Goal: Information Seeking & Learning: Learn about a topic

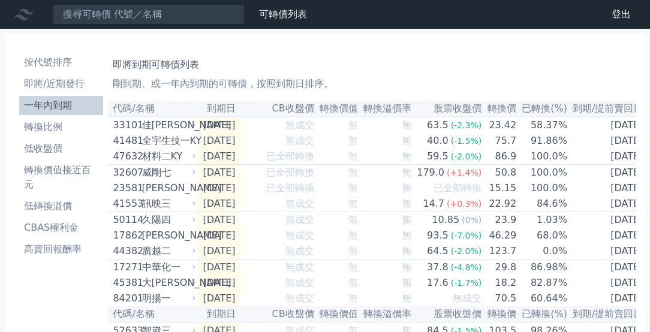
scroll to position [1864, 0]
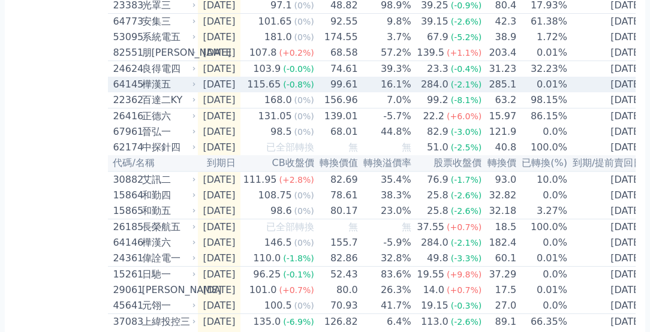
scroll to position [0, 1]
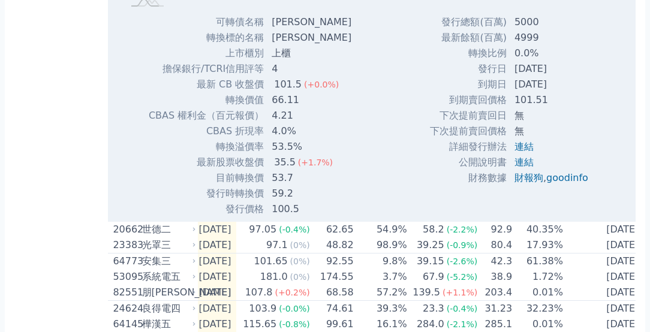
scroll to position [1740, 0]
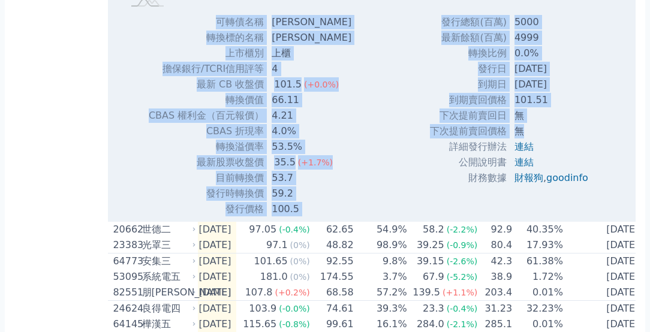
drag, startPoint x: 155, startPoint y: 128, endPoint x: 567, endPoint y: 240, distance: 426.8
click at [567, 217] on div "Zoom Out 100 96 97 98 99 100 101 102 108 104 106 94 L Apr May Jun [DATE] Aug Se…" at bounding box center [372, 24] width 529 height 385
copy div "lorem ips dolors am cons ad elit/SEDDoeiu 8 te IN utl 093.6 (+3.0%) etdo 72.56 …"
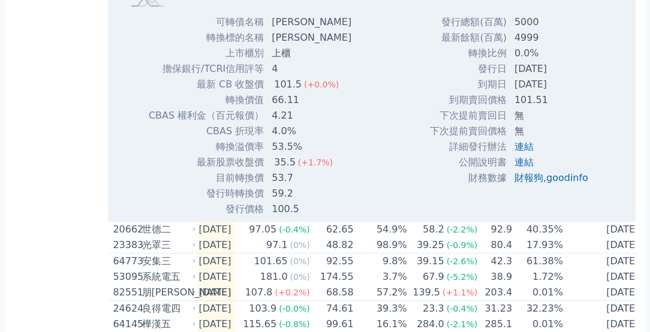
click at [432, 61] on td "轉換比例" at bounding box center [468, 54] width 78 height 16
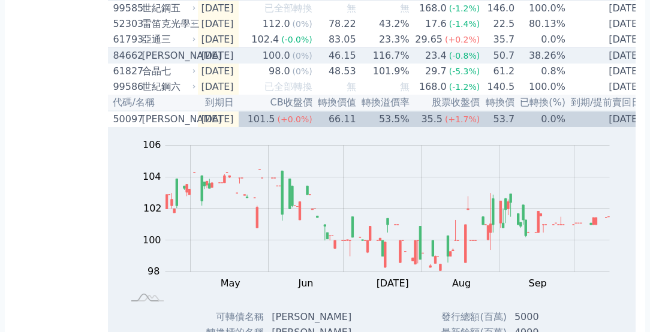
scroll to position [1432, 0]
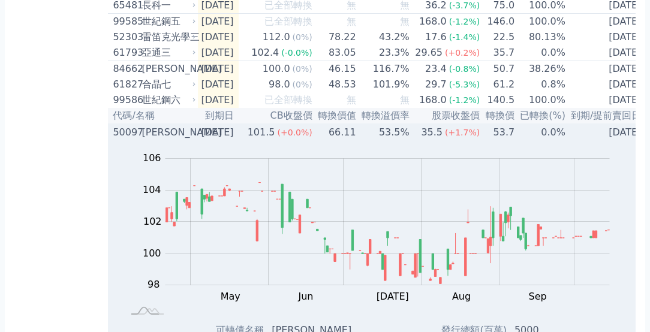
click at [152, 140] on div "[PERSON_NAME]" at bounding box center [168, 132] width 52 height 14
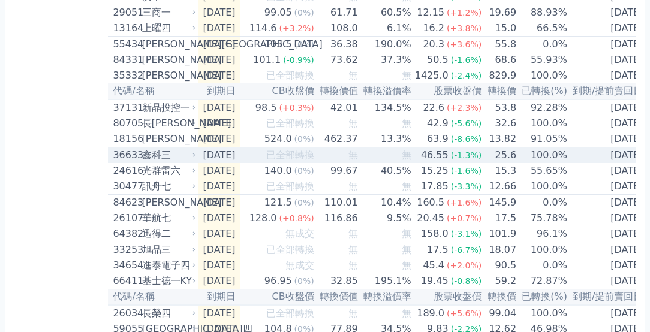
scroll to position [0, 0]
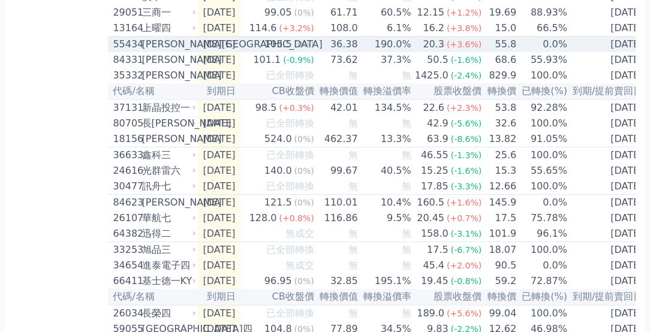
click at [142, 52] on div "[PERSON_NAME][GEOGRAPHIC_DATA]" at bounding box center [168, 44] width 52 height 14
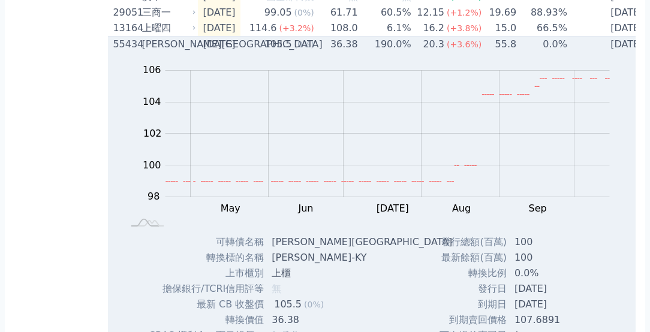
click at [146, 52] on div "[PERSON_NAME][GEOGRAPHIC_DATA]" at bounding box center [168, 44] width 52 height 14
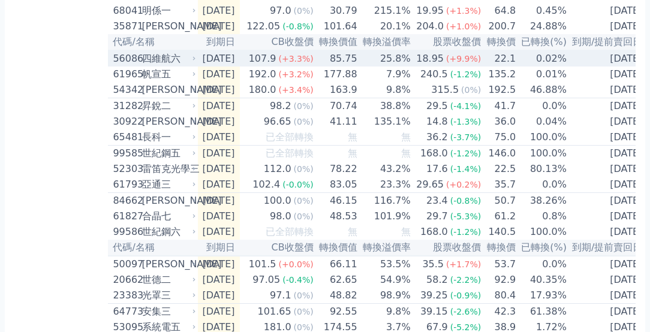
scroll to position [1307, 0]
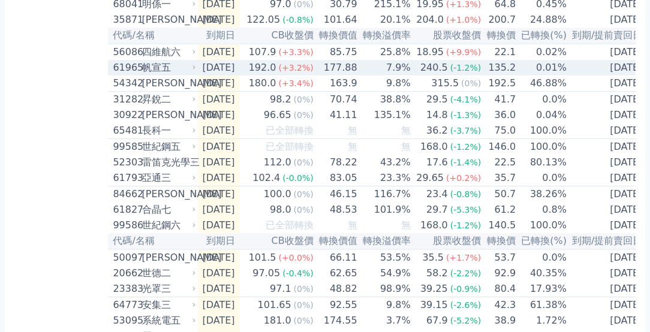
click at [159, 75] on div "帆宣五" at bounding box center [168, 68] width 52 height 14
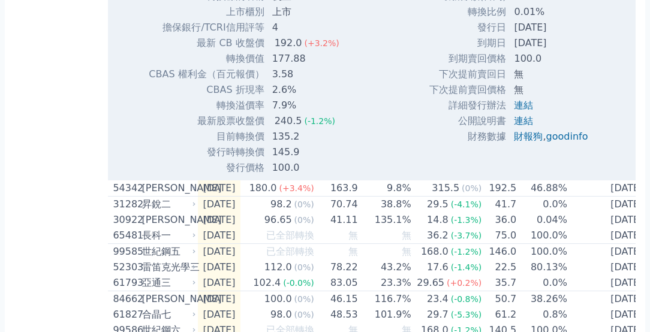
scroll to position [1626, 0]
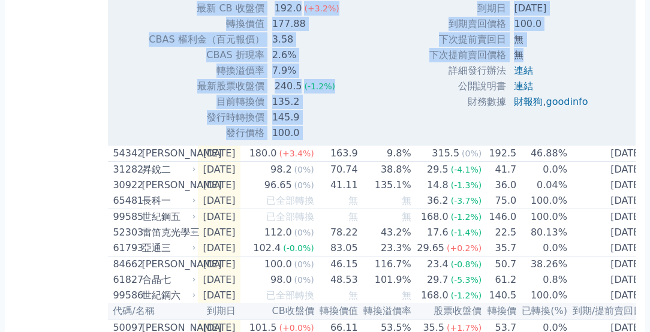
drag, startPoint x: 197, startPoint y: 129, endPoint x: 526, endPoint y: 149, distance: 330.3
copy div "lorem ips dolors am cons ad elit/SEDDoeiu 2 te IN utl 940.0 (+6.8%) etdo 703.85…"
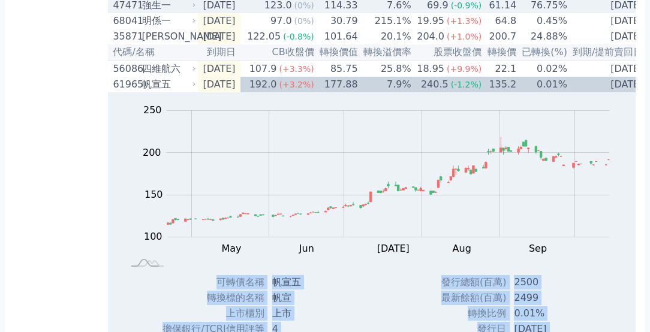
scroll to position [1279, 0]
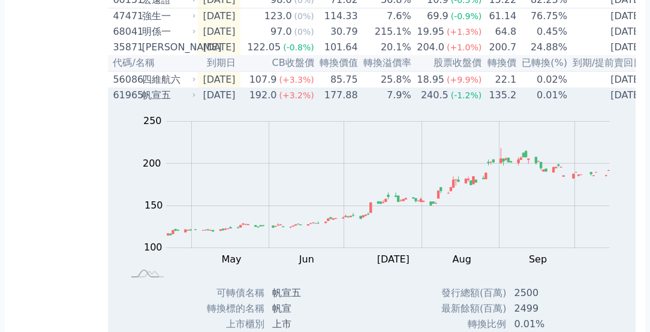
click at [149, 103] on div "帆宣五" at bounding box center [168, 95] width 52 height 14
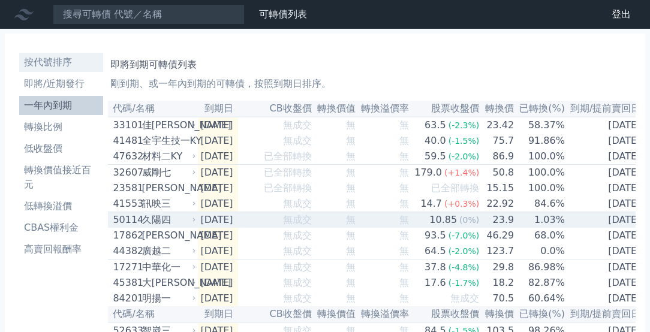
scroll to position [0, 0]
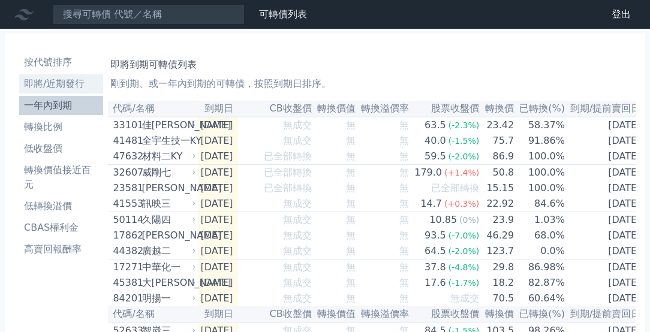
click at [62, 78] on li "即將/近期發行" at bounding box center [61, 84] width 84 height 14
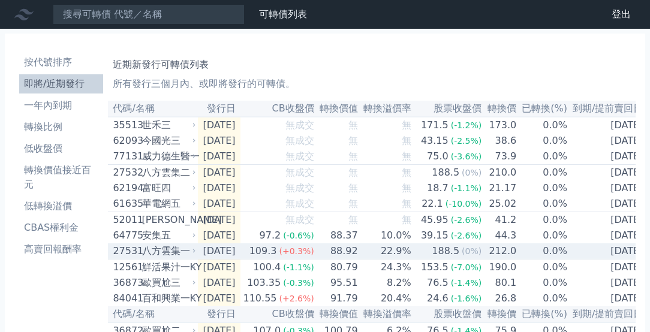
click at [170, 258] on div "八方雲集一" at bounding box center [168, 251] width 52 height 14
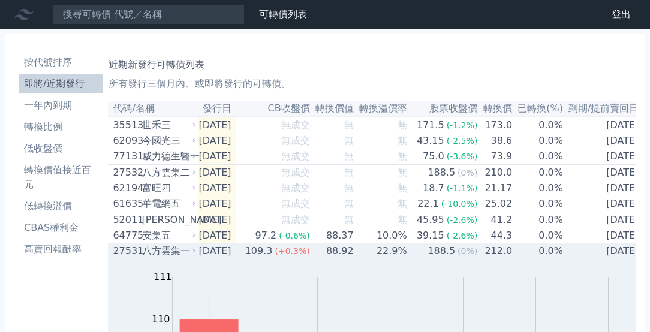
click at [167, 258] on div "八方雲集一" at bounding box center [168, 251] width 52 height 14
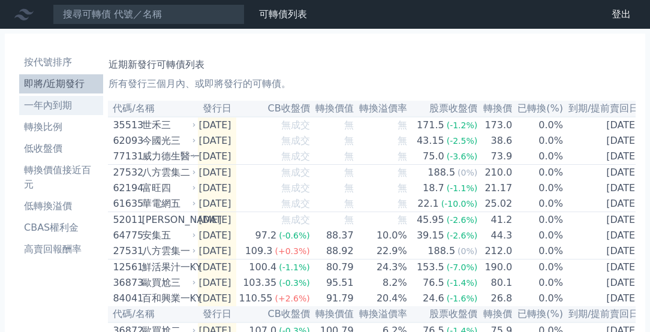
click at [50, 104] on li "一年內到期" at bounding box center [61, 105] width 84 height 14
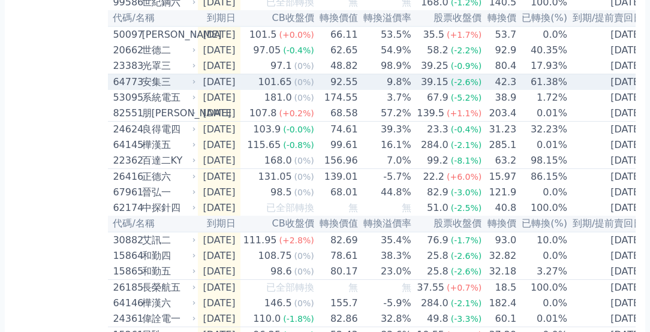
scroll to position [1541, 0]
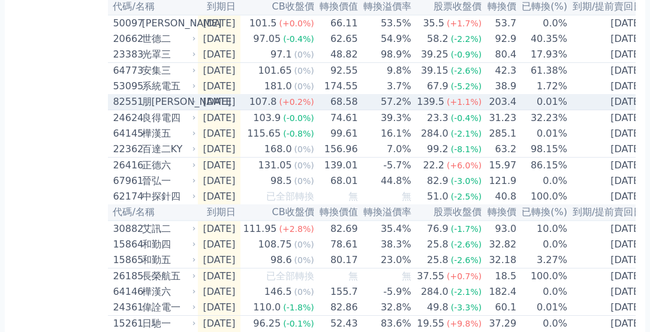
click at [348, 110] on td "68.58" at bounding box center [337, 102] width 44 height 16
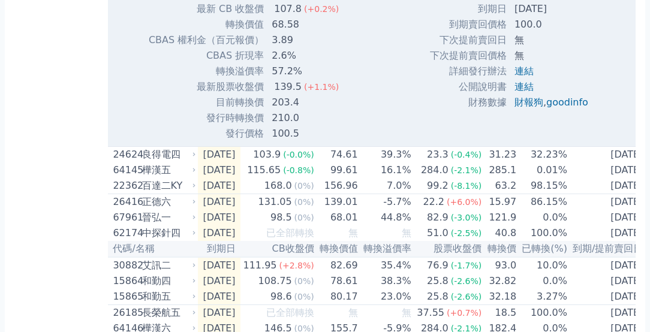
scroll to position [1899, 0]
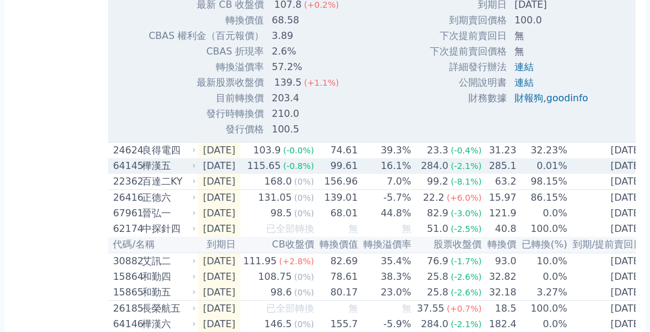
click at [149, 173] on div "樺漢五" at bounding box center [168, 166] width 52 height 14
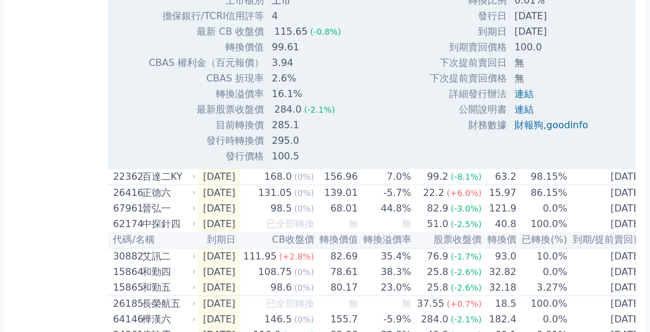
scroll to position [2292, 0]
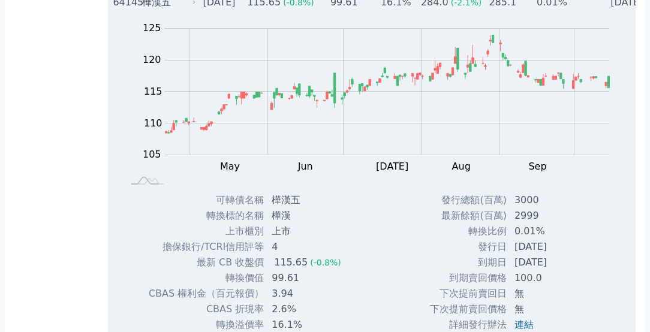
click at [150, 10] on div "樺漢五" at bounding box center [168, 2] width 52 height 14
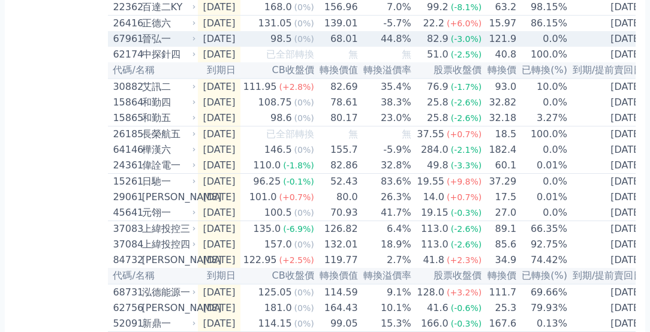
scroll to position [2075, 0]
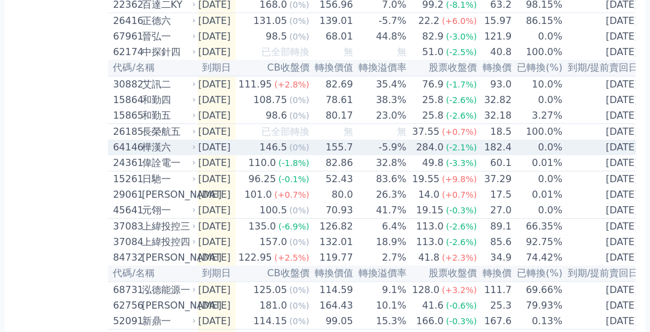
click at [169, 155] on div "樺漢六" at bounding box center [168, 147] width 52 height 14
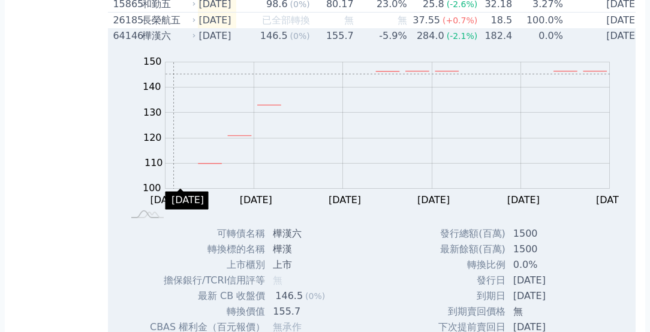
scroll to position [2198, 0]
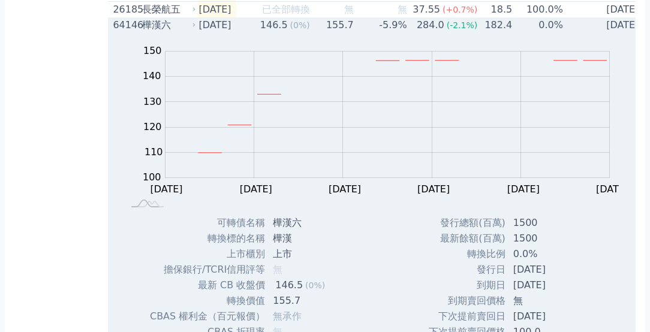
click at [156, 32] on div "樺漢六" at bounding box center [168, 25] width 52 height 14
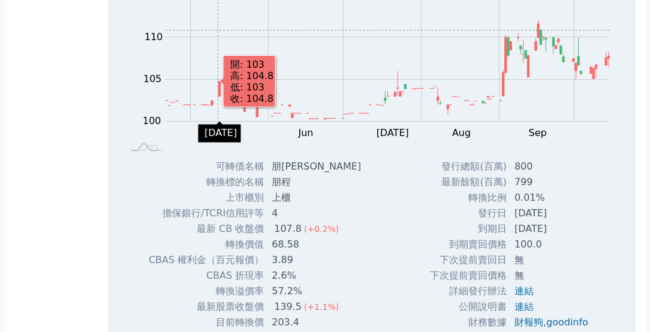
scroll to position [0, 1]
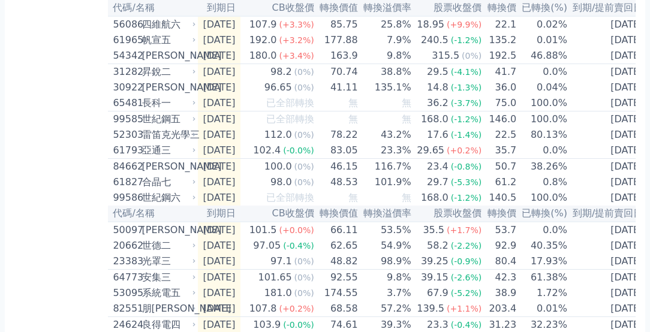
scroll to position [1337, 0]
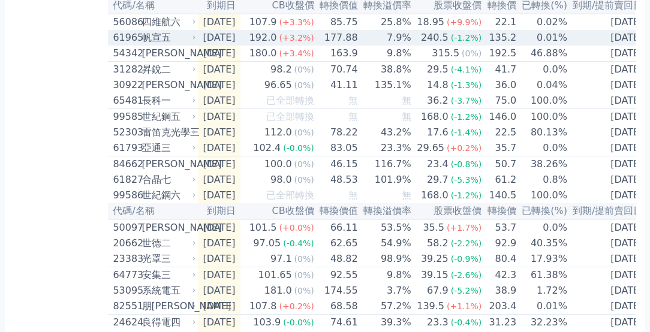
click at [186, 45] on div "帆宣五" at bounding box center [168, 38] width 52 height 14
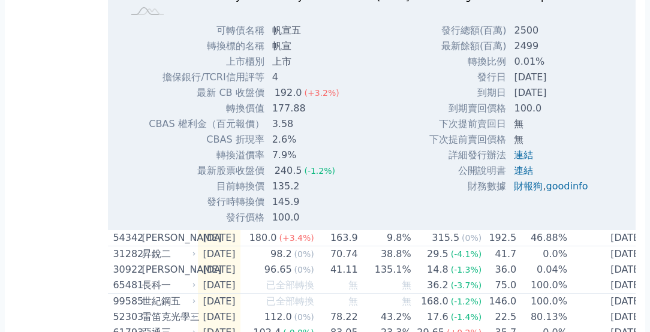
scroll to position [1544, 0]
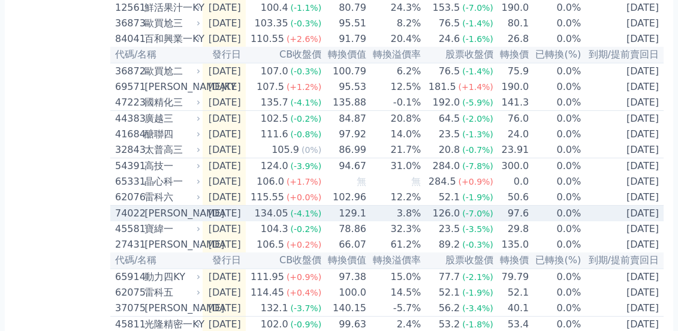
click at [155, 221] on div "[PERSON_NAME]" at bounding box center [170, 213] width 53 height 14
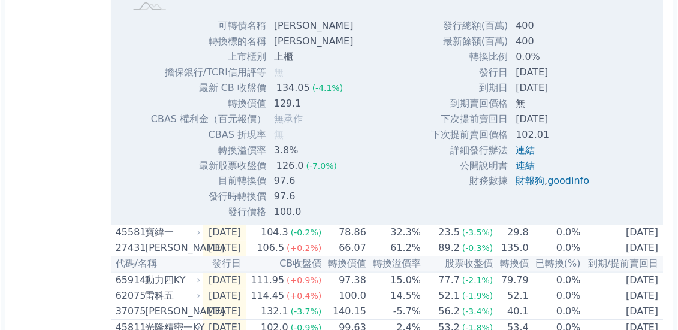
scroll to position [639, 0]
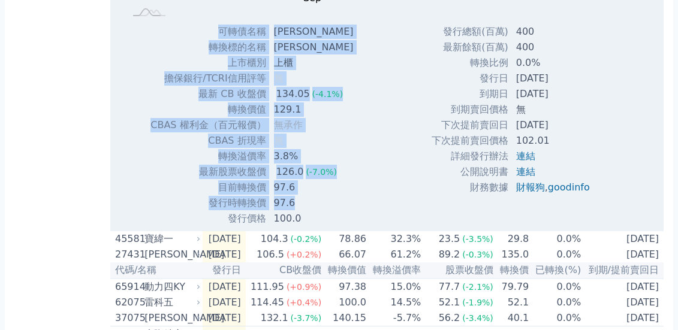
drag, startPoint x: 208, startPoint y: 56, endPoint x: 323, endPoint y: 205, distance: 188.1
click at [302, 227] on tbody "可轉債名稱 [PERSON_NAME] 轉換標的名稱 邑[PERSON_NAME] 上市櫃別 上櫃 擔保銀行/TCRI信用評等 無 最新 CB 收盤價 134…" at bounding box center [256, 125] width 213 height 203
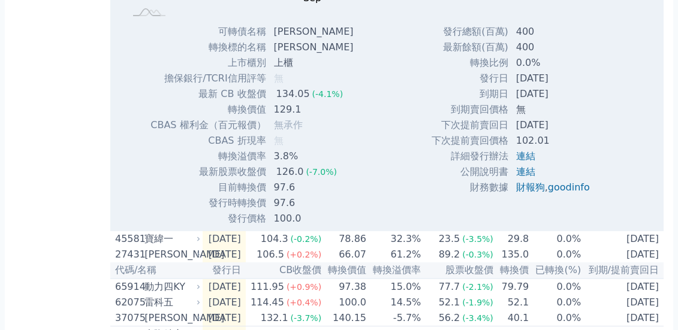
click at [373, 162] on div "Zoom Out 140 100 110 120 130 140 150 160 170 180 L Sep Oct Nov 開: 143 高: 144 低:…" at bounding box center [374, 34] width 529 height 385
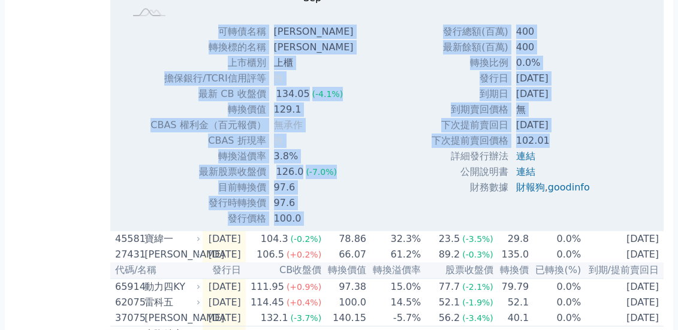
drag, startPoint x: 212, startPoint y: 59, endPoint x: 553, endPoint y: 176, distance: 360.2
click at [553, 176] on div "Zoom Out 140 100 110 120 130 140 150 160 170 180 L Sep Oct Nov 開: 143 高: 144 低:…" at bounding box center [374, 34] width 529 height 385
copy div "lorem ips dolors am cons ad elit/SEDDoeiu t in UT lab 664.60 (-0.8%) etdo 984.3…"
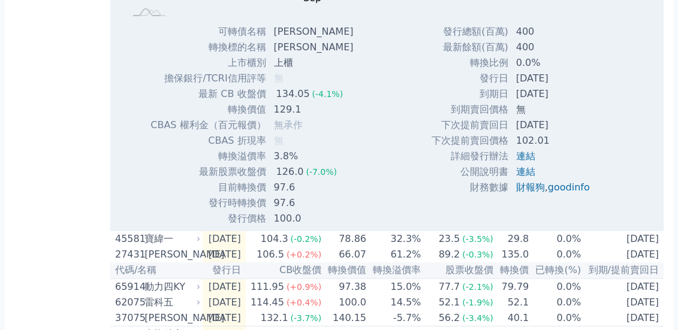
click at [395, 207] on div "Zoom Out 140 100 110 120 130 140 150 160 170 180 L Sep Oct Nov 開: 143 高: 144 低:…" at bounding box center [374, 34] width 529 height 385
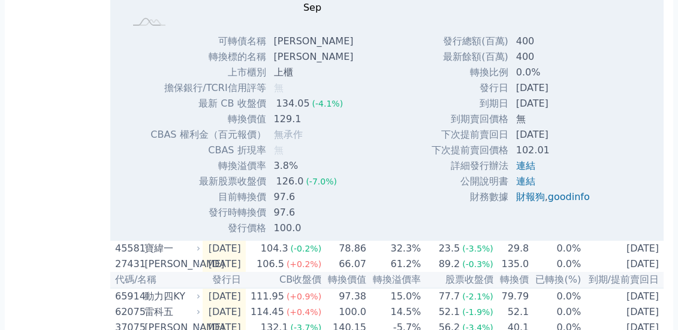
scroll to position [631, 0]
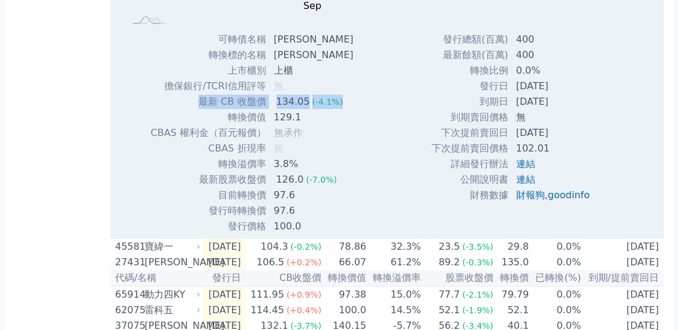
drag, startPoint x: 201, startPoint y: 130, endPoint x: 332, endPoint y: 135, distance: 130.8
click at [335, 110] on tr "最新 CB 收盤價 134.05 (-4.1%)" at bounding box center [256, 102] width 213 height 16
copy tr "最新 CB 收盤價 134.05 (-4.1%)"
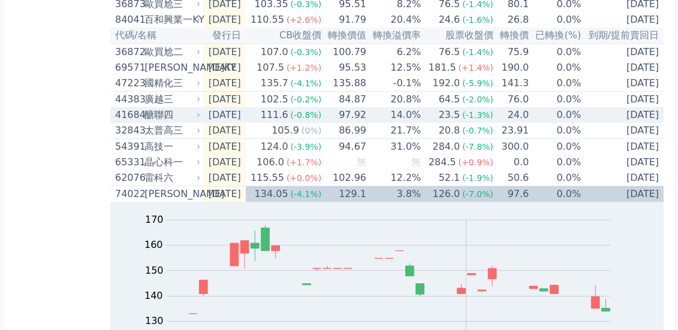
scroll to position [269, 0]
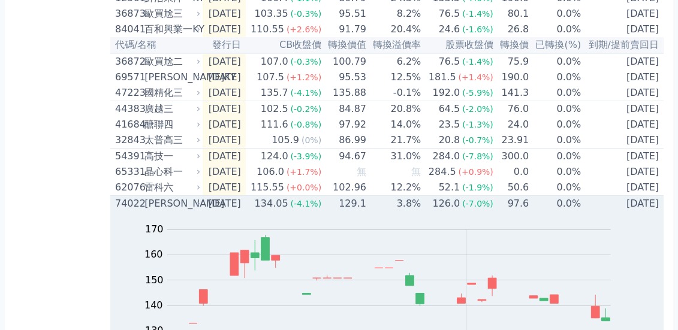
click at [152, 211] on div "[PERSON_NAME]" at bounding box center [170, 204] width 53 height 14
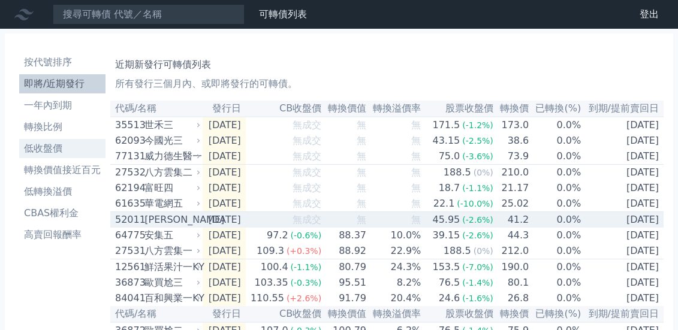
scroll to position [0, 0]
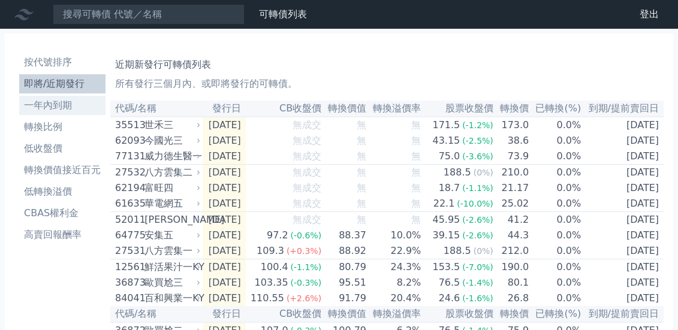
click at [61, 106] on li "一年內到期" at bounding box center [62, 105] width 86 height 14
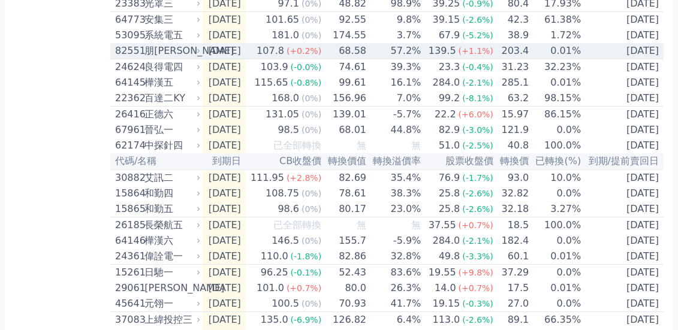
scroll to position [1592, 0]
